Goal: Information Seeking & Learning: Learn about a topic

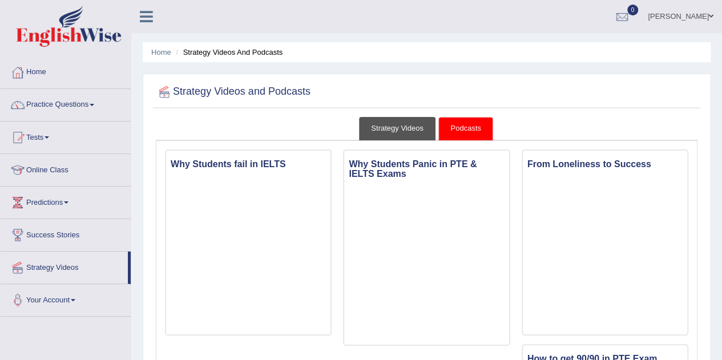
click at [403, 127] on link "Strategy Videos" at bounding box center [397, 128] width 77 height 23
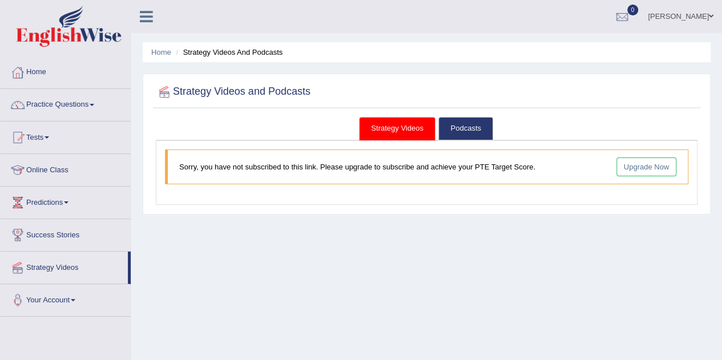
click at [46, 266] on link "Strategy Videos" at bounding box center [64, 266] width 127 height 29
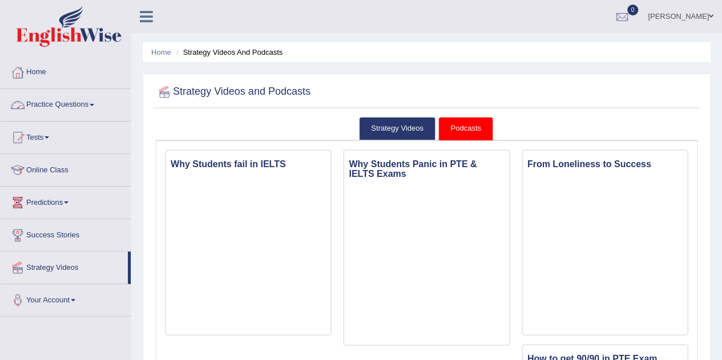
click at [87, 103] on link "Practice Questions" at bounding box center [66, 103] width 130 height 29
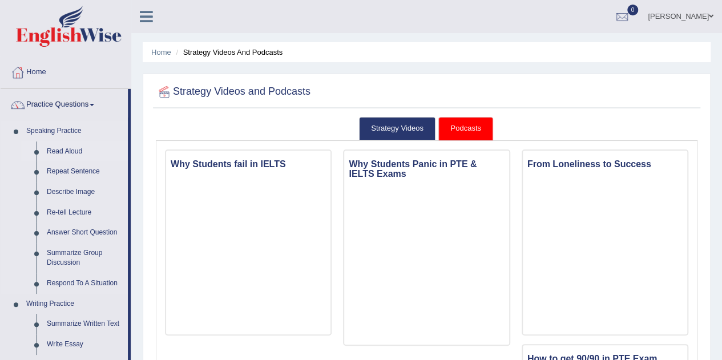
click at [67, 149] on link "Read Aloud" at bounding box center [85, 152] width 86 height 21
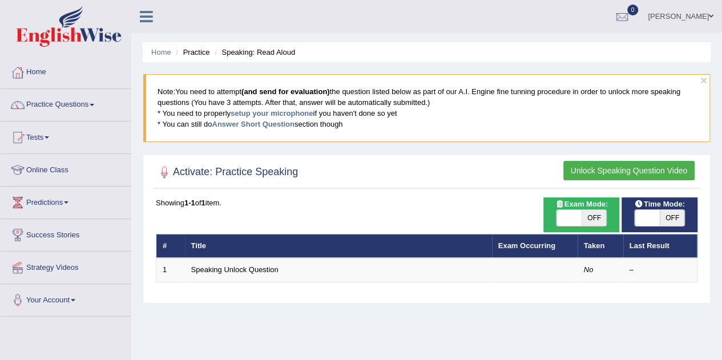
click at [597, 168] on button "Unlock Speaking Question Video" at bounding box center [629, 170] width 131 height 19
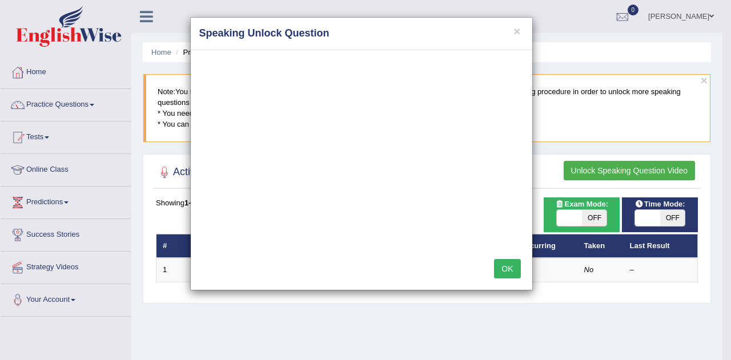
click at [501, 268] on button "OK" at bounding box center [507, 268] width 26 height 19
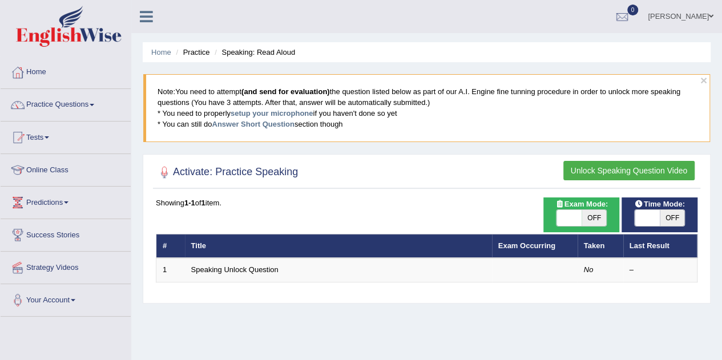
click at [578, 171] on button "Unlock Speaking Question Video" at bounding box center [629, 170] width 131 height 19
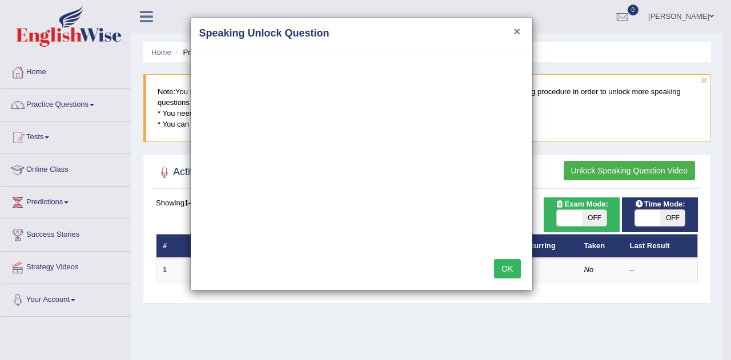
click at [514, 29] on button "×" at bounding box center [516, 31] width 7 height 12
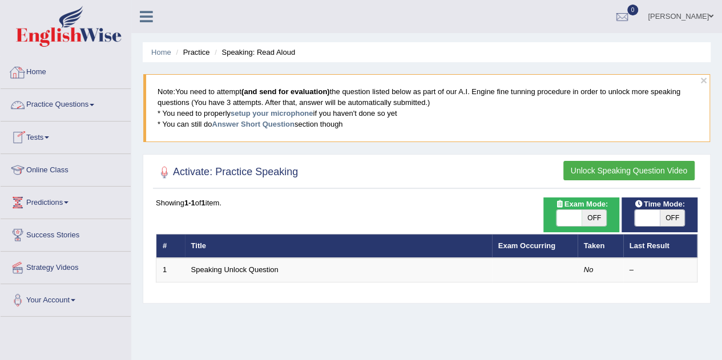
click at [39, 81] on link "Home" at bounding box center [66, 71] width 130 height 29
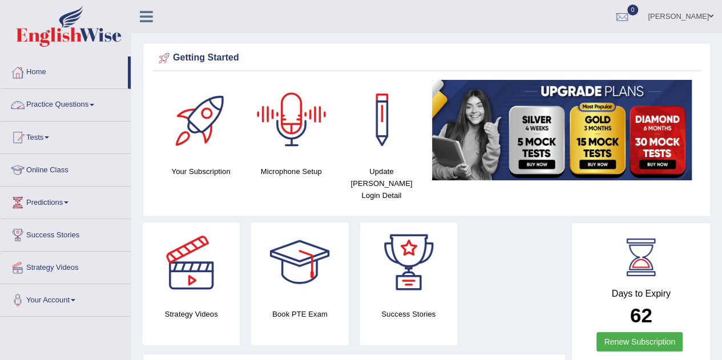
click at [293, 135] on div at bounding box center [292, 120] width 80 height 80
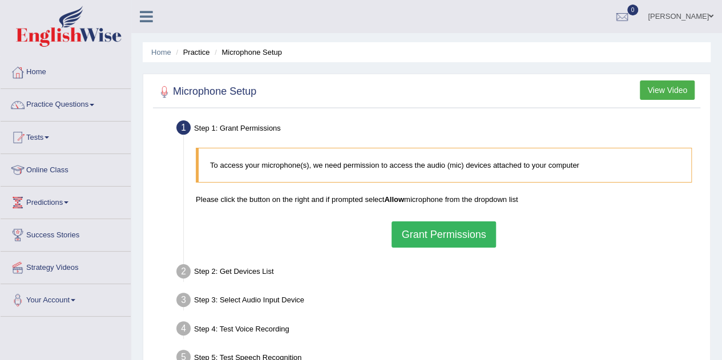
click at [420, 240] on button "Grant Permissions" at bounding box center [444, 235] width 104 height 26
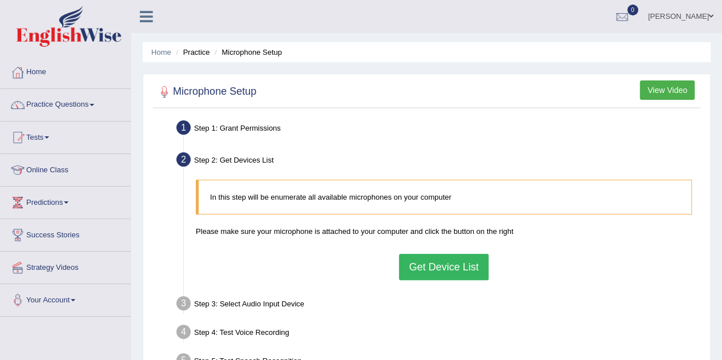
click at [439, 272] on button "Get Device List" at bounding box center [443, 267] width 89 height 26
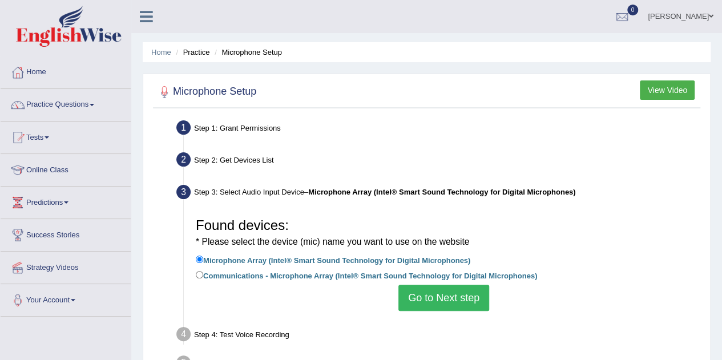
click at [427, 300] on button "Go to Next step" at bounding box center [444, 298] width 91 height 26
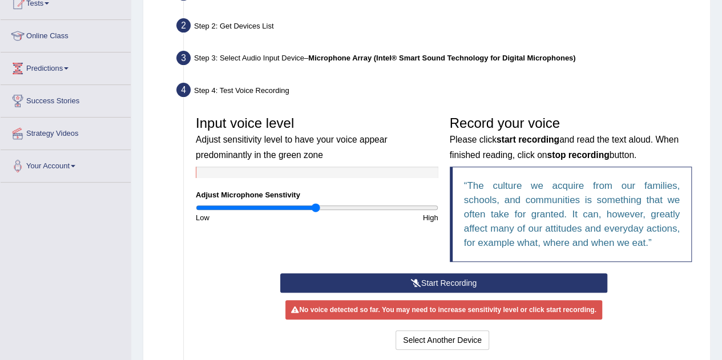
scroll to position [135, 0]
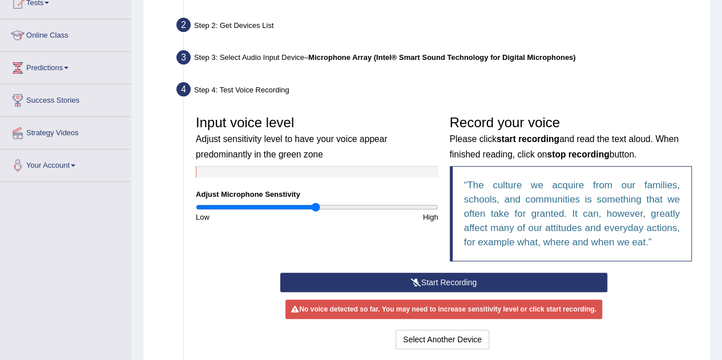
click at [420, 283] on button "Start Recording" at bounding box center [443, 282] width 327 height 19
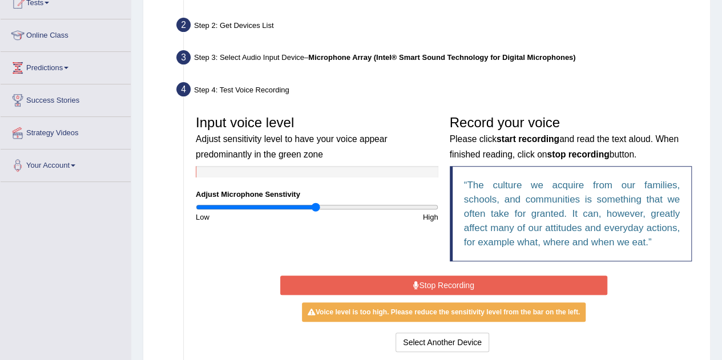
click at [477, 292] on button "Stop Recording" at bounding box center [443, 285] width 327 height 19
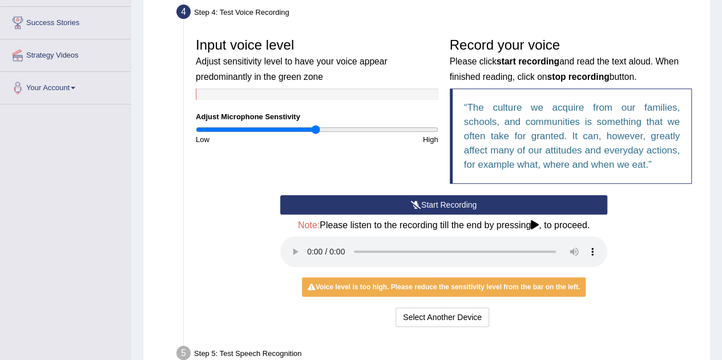
scroll to position [213, 0]
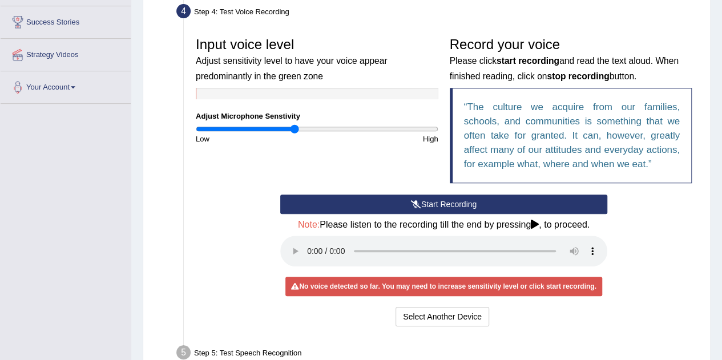
click at [295, 128] on input "range" at bounding box center [317, 128] width 243 height 9
click at [371, 129] on input "range" at bounding box center [317, 128] width 243 height 9
click at [386, 130] on input "range" at bounding box center [317, 128] width 243 height 9
click at [427, 199] on button "Start Recording" at bounding box center [443, 204] width 327 height 19
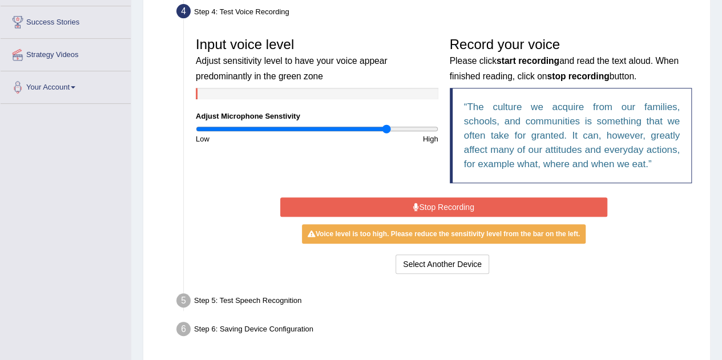
click at [427, 199] on button "Stop Recording" at bounding box center [443, 207] width 327 height 19
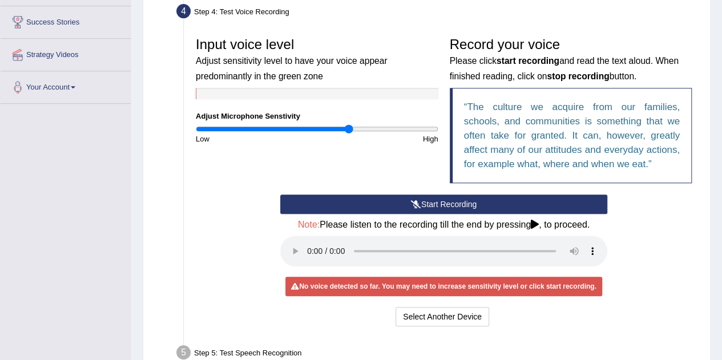
click at [349, 129] on input "range" at bounding box center [317, 128] width 243 height 9
click at [339, 128] on input "range" at bounding box center [317, 128] width 243 height 9
click at [351, 128] on input "range" at bounding box center [317, 128] width 243 height 9
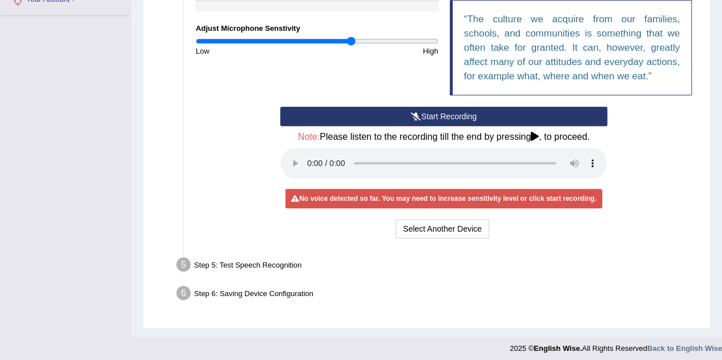
scroll to position [305, 0]
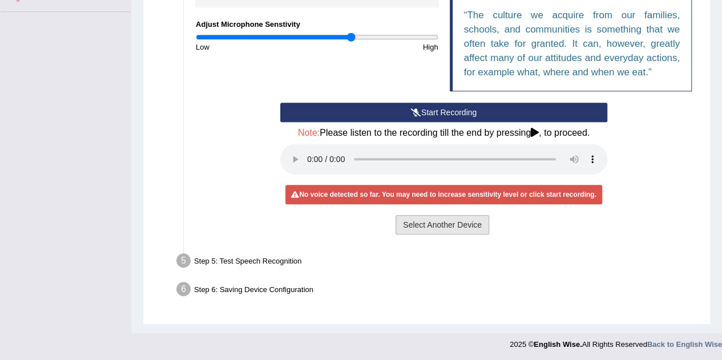
click at [420, 228] on button "Select Another Device" at bounding box center [443, 224] width 94 height 19
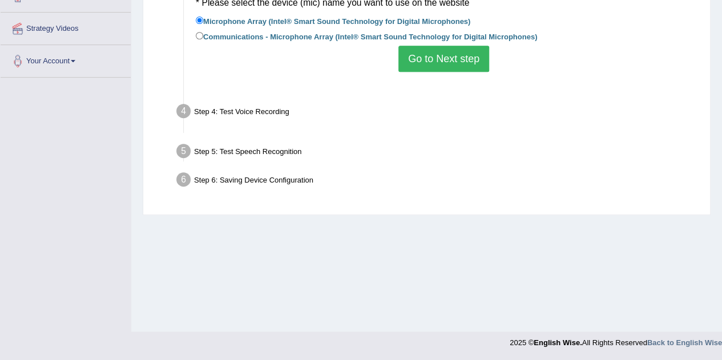
scroll to position [239, 0]
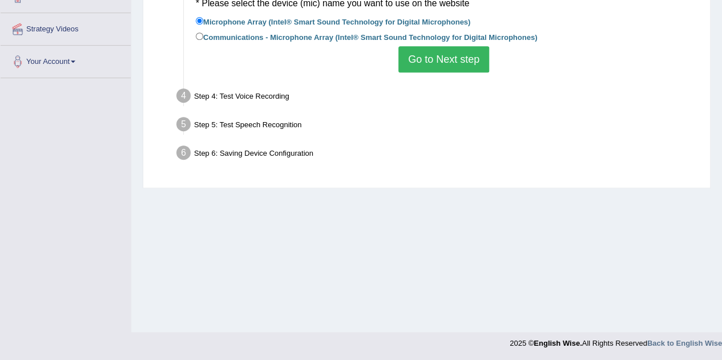
click at [448, 56] on button "Go to Next step" at bounding box center [444, 59] width 91 height 26
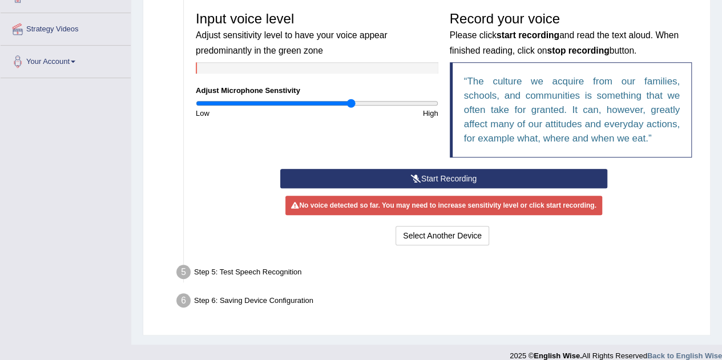
click at [437, 176] on button "Start Recording" at bounding box center [443, 178] width 327 height 19
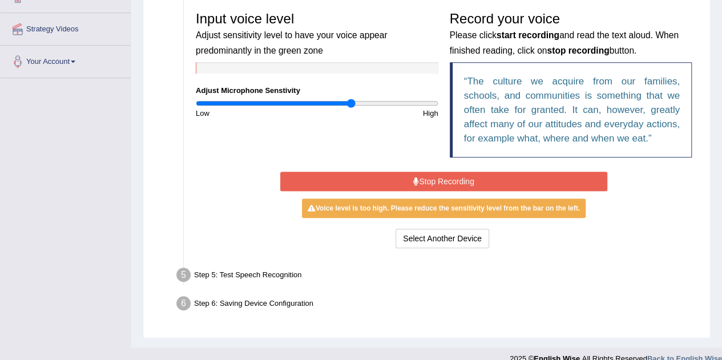
click at [398, 181] on button "Stop Recording" at bounding box center [443, 181] width 327 height 19
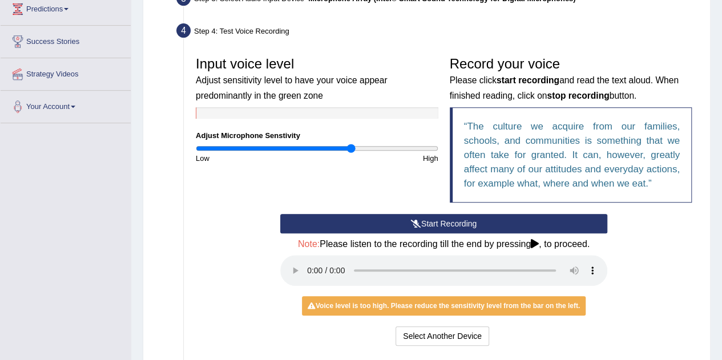
scroll to position [195, 0]
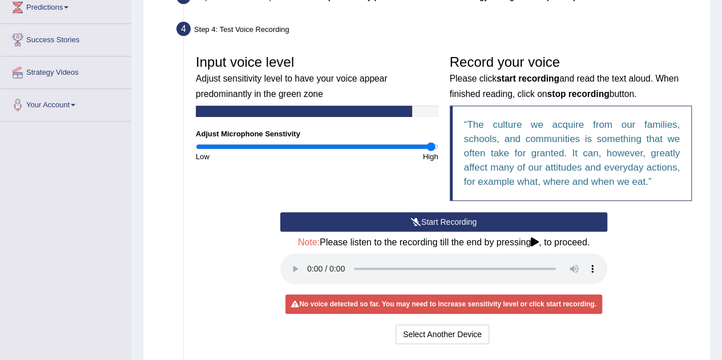
click at [430, 147] on input "range" at bounding box center [317, 146] width 243 height 9
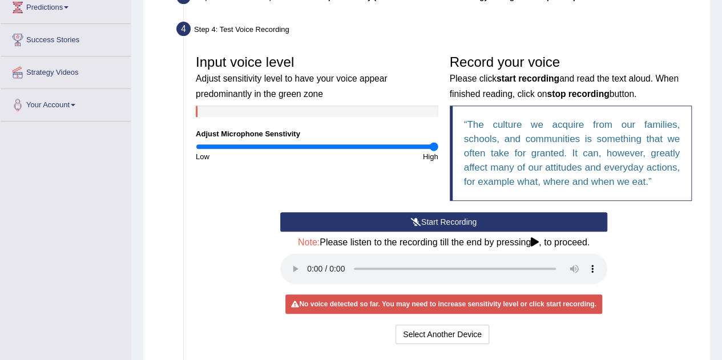
click at [436, 147] on input "range" at bounding box center [317, 146] width 243 height 9
click at [207, 146] on input "range" at bounding box center [317, 146] width 243 height 9
click at [412, 215] on button "Start Recording" at bounding box center [443, 221] width 327 height 19
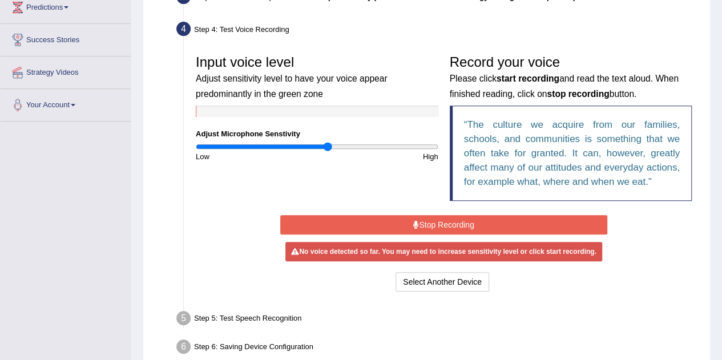
click at [328, 142] on input "range" at bounding box center [317, 146] width 243 height 9
type input "1.32"
click at [353, 146] on input "range" at bounding box center [317, 146] width 243 height 9
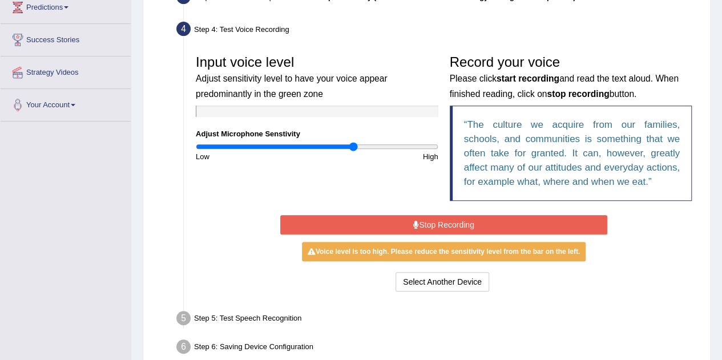
click at [451, 224] on button "Stop Recording" at bounding box center [443, 224] width 327 height 19
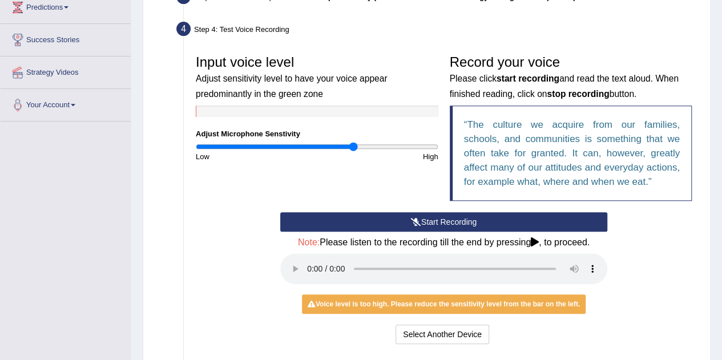
click at [393, 224] on button "Start Recording" at bounding box center [443, 221] width 327 height 19
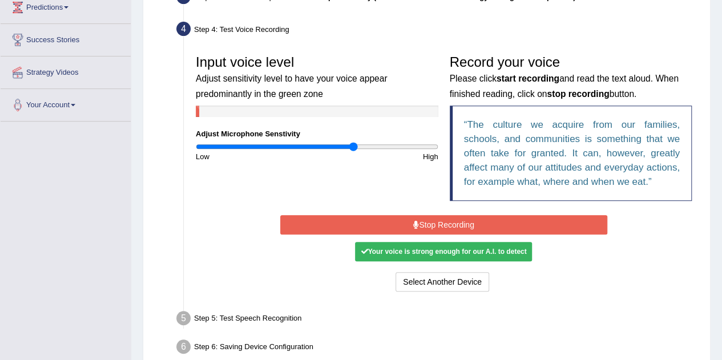
click at [411, 250] on div "Your voice is strong enough for our A.I. to detect" at bounding box center [443, 251] width 177 height 19
click at [442, 216] on button "Stop Recording" at bounding box center [443, 224] width 327 height 19
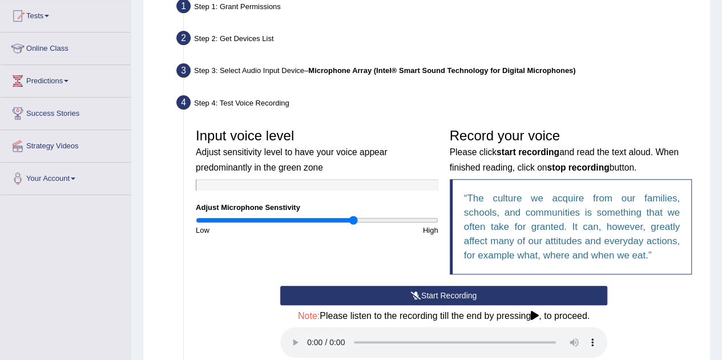
scroll to position [0, 0]
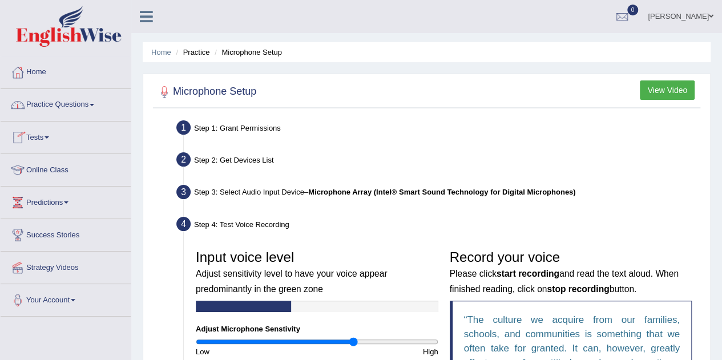
click at [65, 109] on link "Practice Questions" at bounding box center [66, 103] width 130 height 29
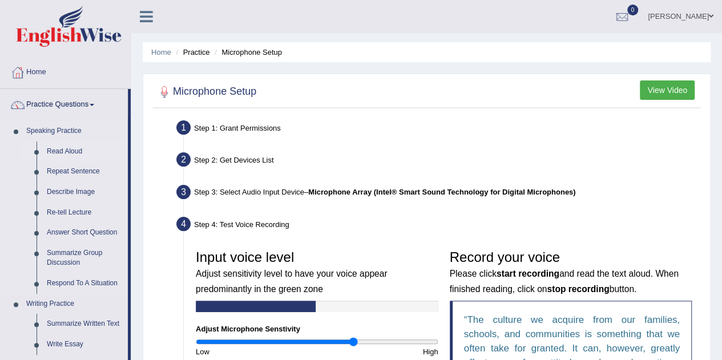
click at [63, 151] on link "Read Aloud" at bounding box center [85, 152] width 86 height 21
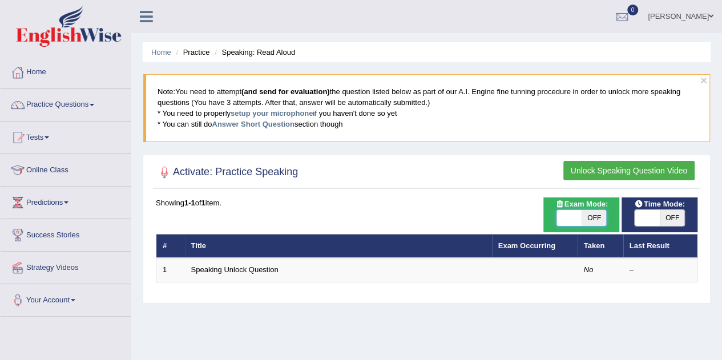
click at [572, 216] on span at bounding box center [569, 218] width 25 height 16
click at [649, 222] on span at bounding box center [647, 218] width 25 height 16
checkbox input "true"
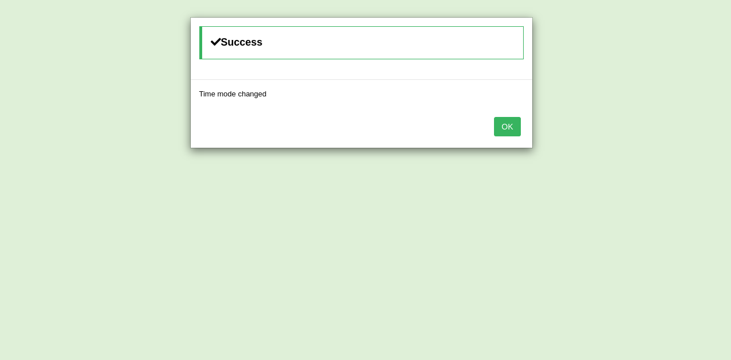
click at [505, 124] on button "OK" at bounding box center [507, 126] width 26 height 19
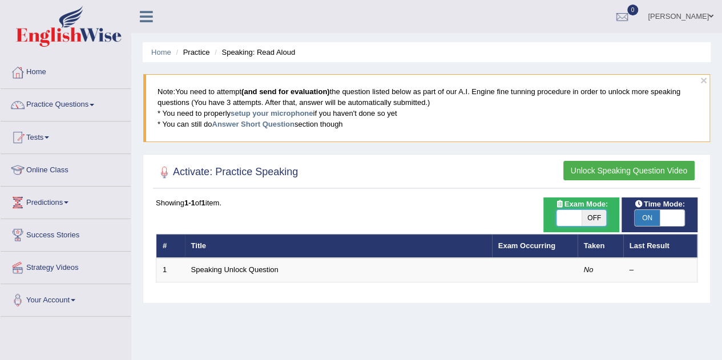
click at [569, 219] on span at bounding box center [569, 218] width 25 height 16
checkbox input "true"
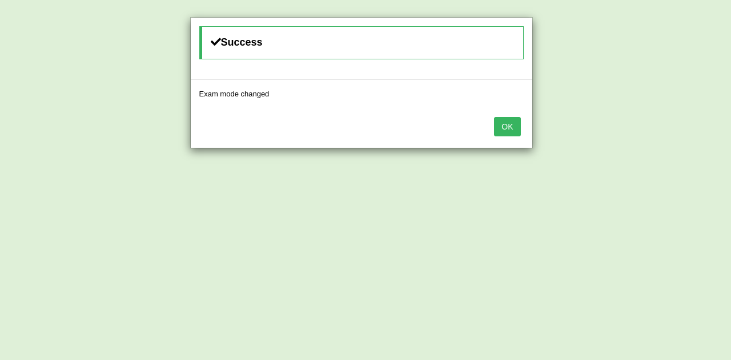
click at [510, 130] on button "OK" at bounding box center [507, 126] width 26 height 19
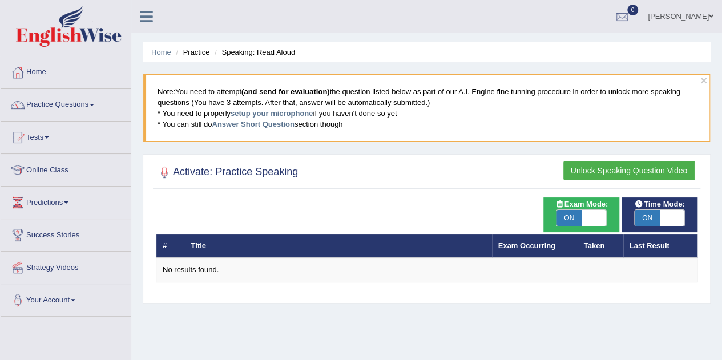
click at [596, 167] on button "Unlock Speaking Question Video" at bounding box center [629, 170] width 131 height 19
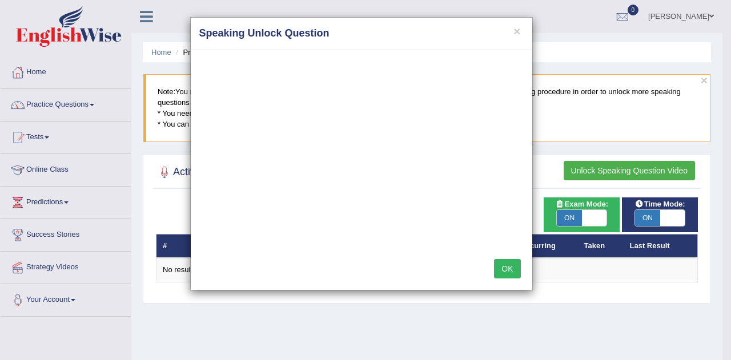
click at [513, 263] on button "OK" at bounding box center [507, 268] width 26 height 19
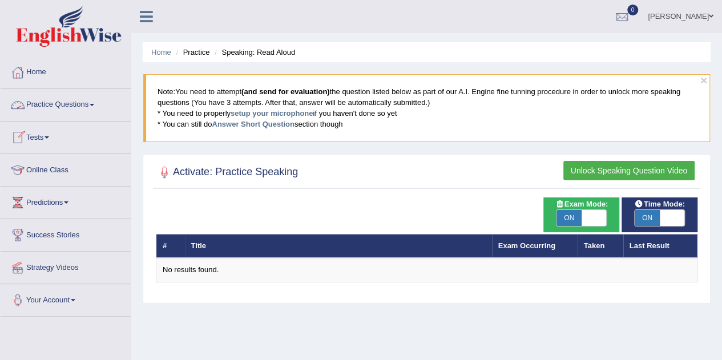
click at [67, 103] on link "Practice Questions" at bounding box center [66, 103] width 130 height 29
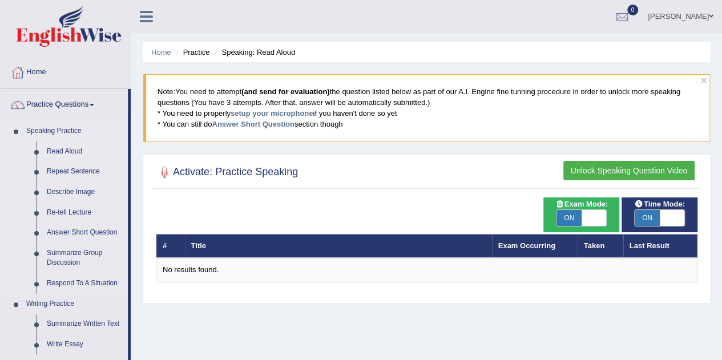
click at [69, 152] on link "Read Aloud" at bounding box center [85, 152] width 86 height 21
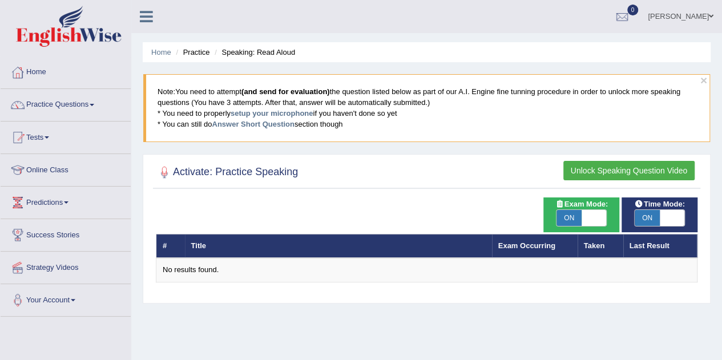
click at [42, 71] on link "Home" at bounding box center [66, 71] width 130 height 29
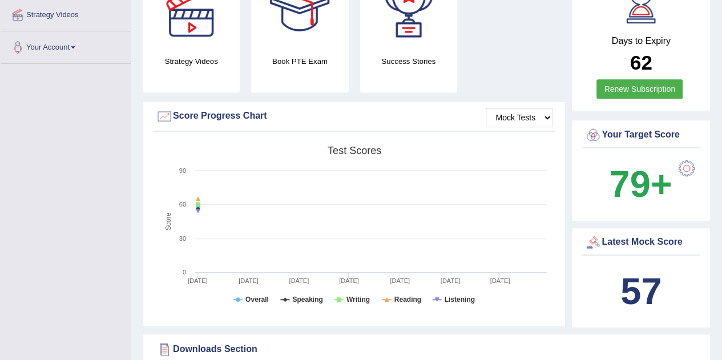
scroll to position [259, 0]
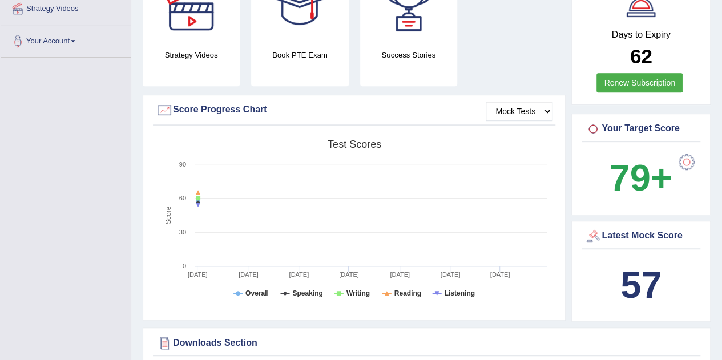
click at [630, 157] on b "79+" at bounding box center [640, 178] width 63 height 42
click at [687, 151] on div at bounding box center [686, 162] width 23 height 23
